Goal: Find specific page/section: Find specific page/section

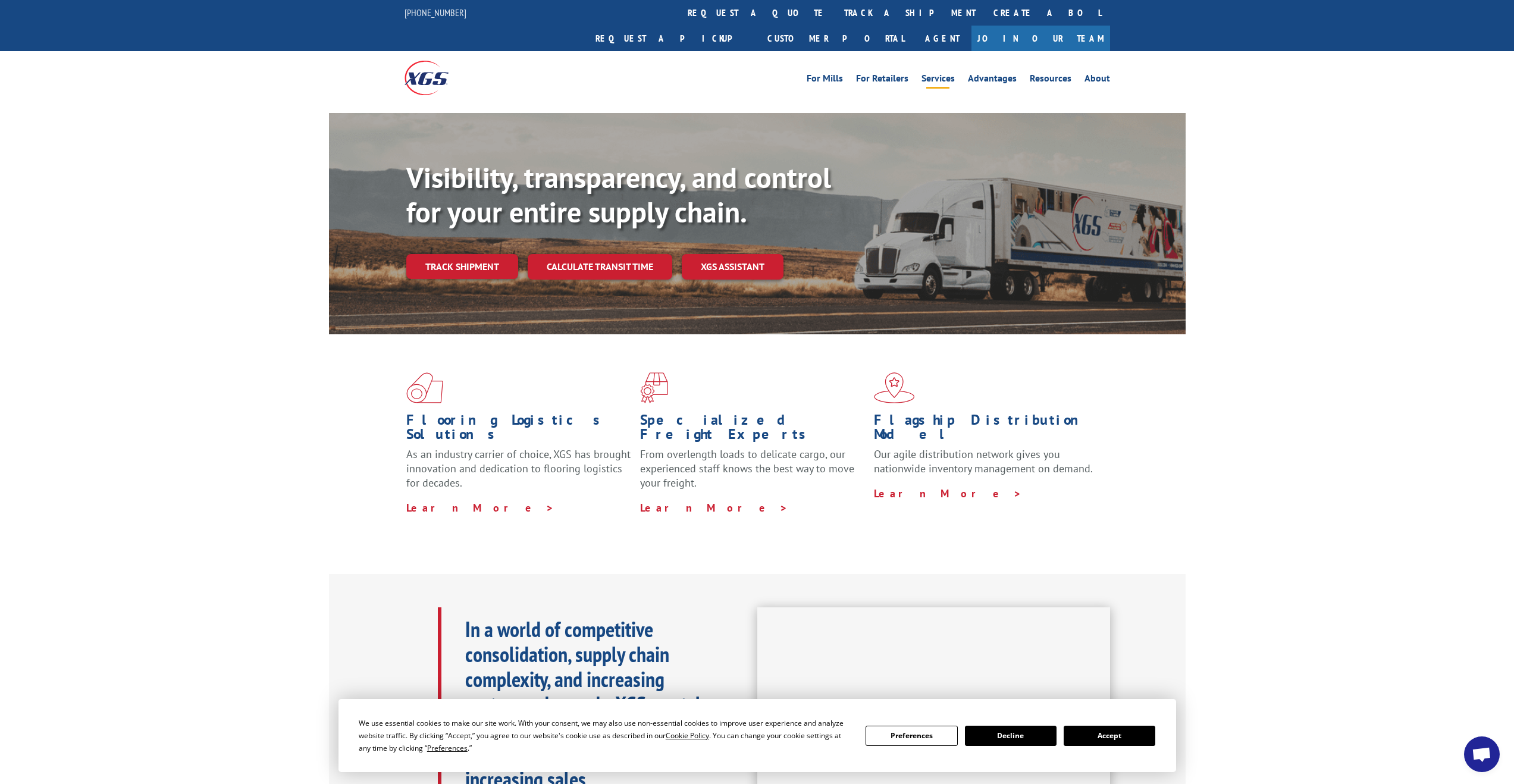
click at [941, 73] on link "Services" at bounding box center [938, 80] width 33 height 13
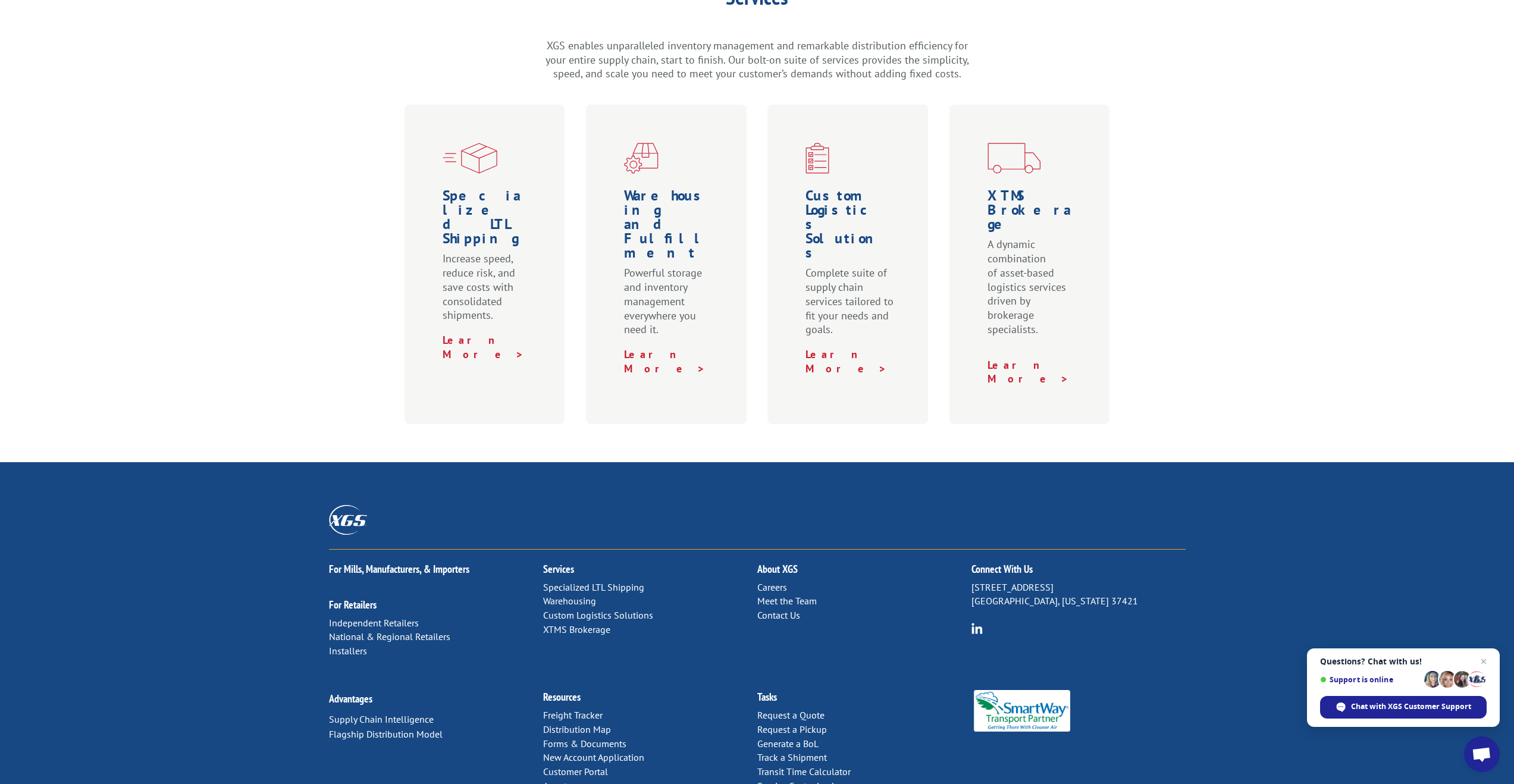
scroll to position [371, 0]
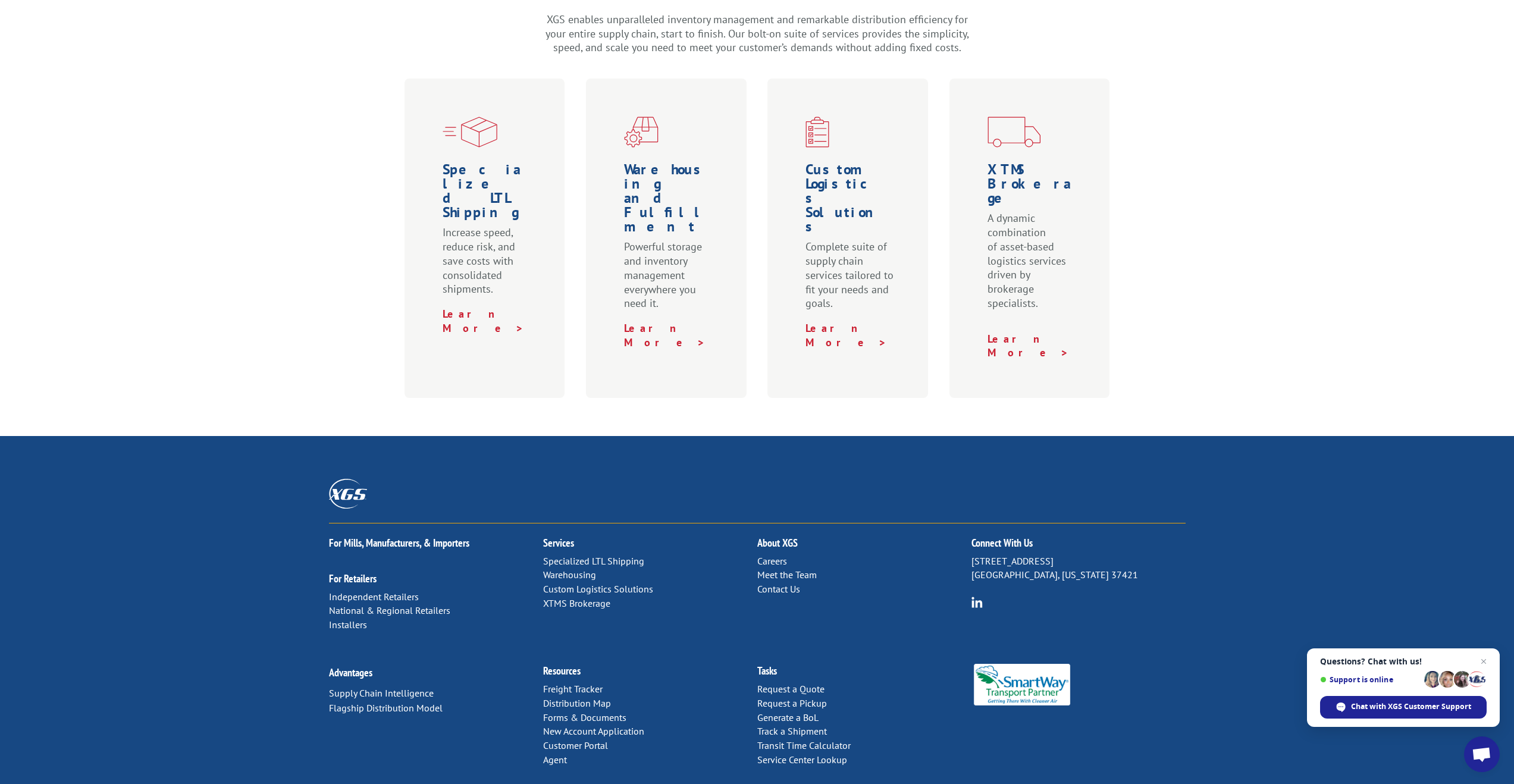
click at [600, 711] on link "Forms & Documents" at bounding box center [585, 717] width 84 height 12
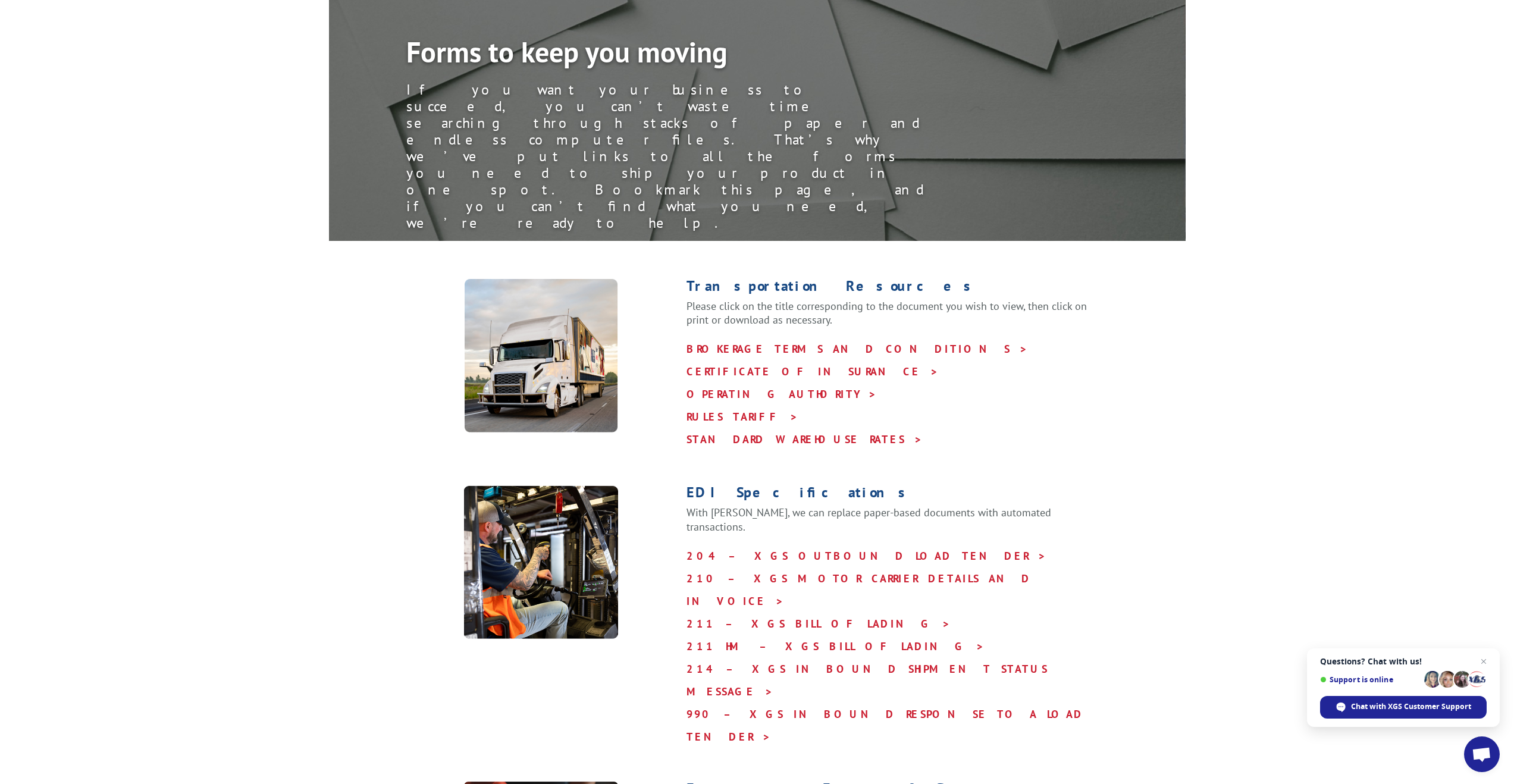
scroll to position [115, 0]
click at [793, 341] on link "BROKERAGE TERMS AND CONDITIONS >" at bounding box center [857, 348] width 341 height 14
